Goal: Transaction & Acquisition: Purchase product/service

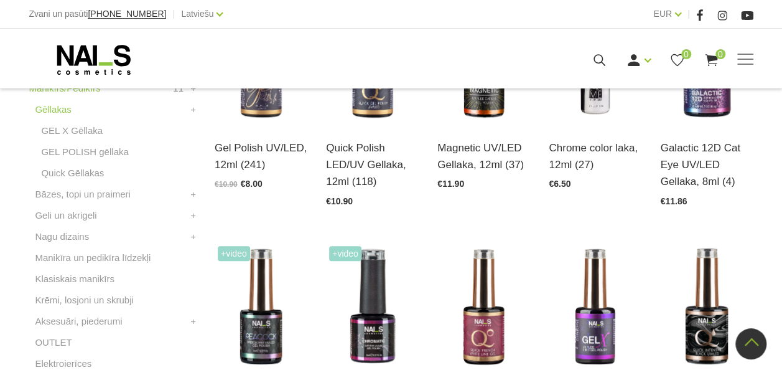
scroll to position [249, 0]
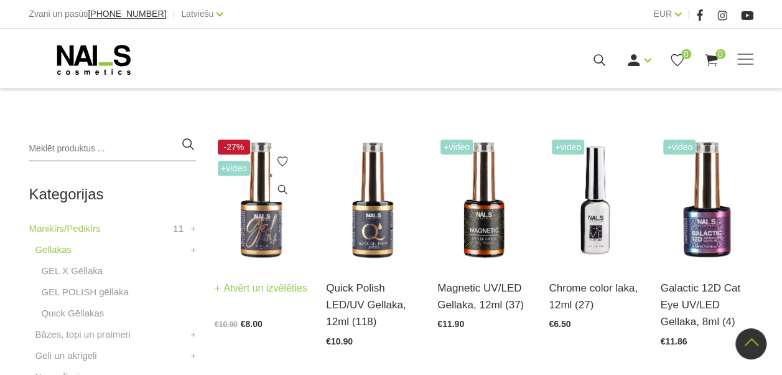
click at [255, 233] on img at bounding box center [261, 200] width 93 height 128
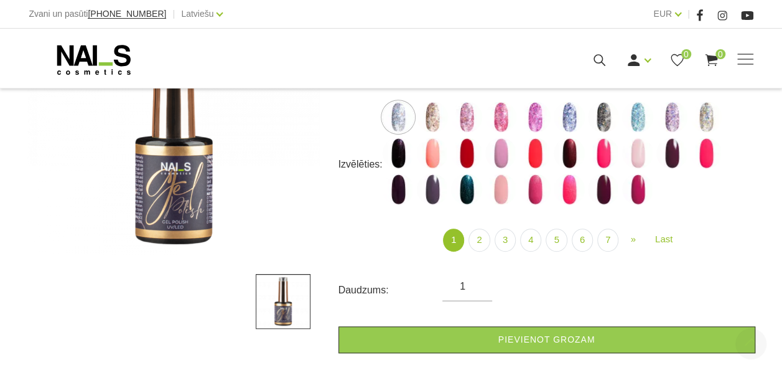
scroll to position [249, 0]
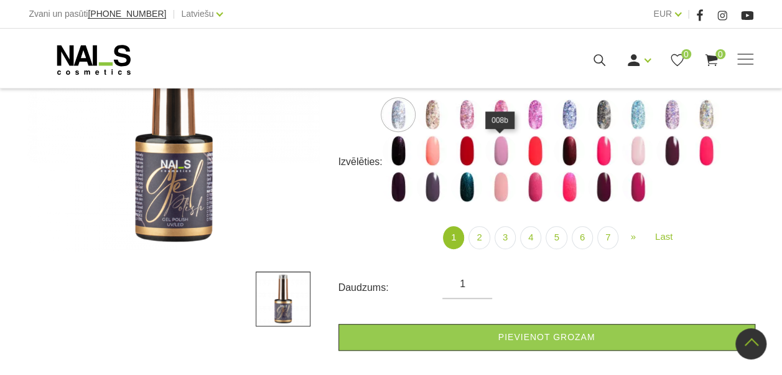
click at [510, 151] on img at bounding box center [500, 150] width 31 height 31
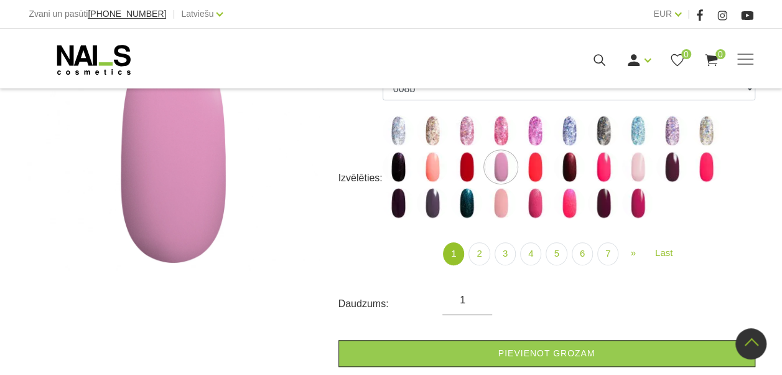
scroll to position [124, 0]
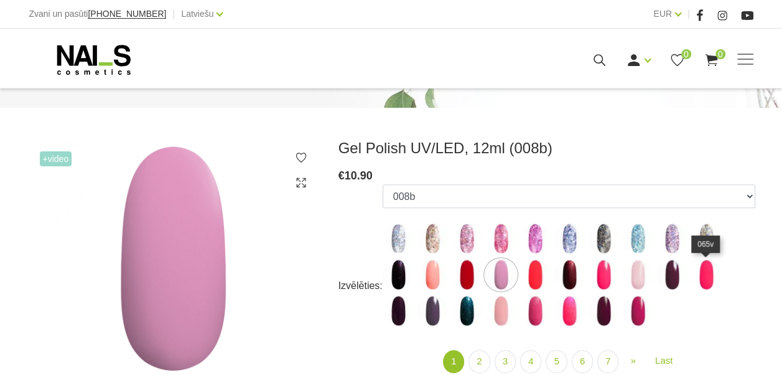
click at [707, 279] on img at bounding box center [706, 274] width 31 height 31
select select "3991"
